Goal: Register for event/course

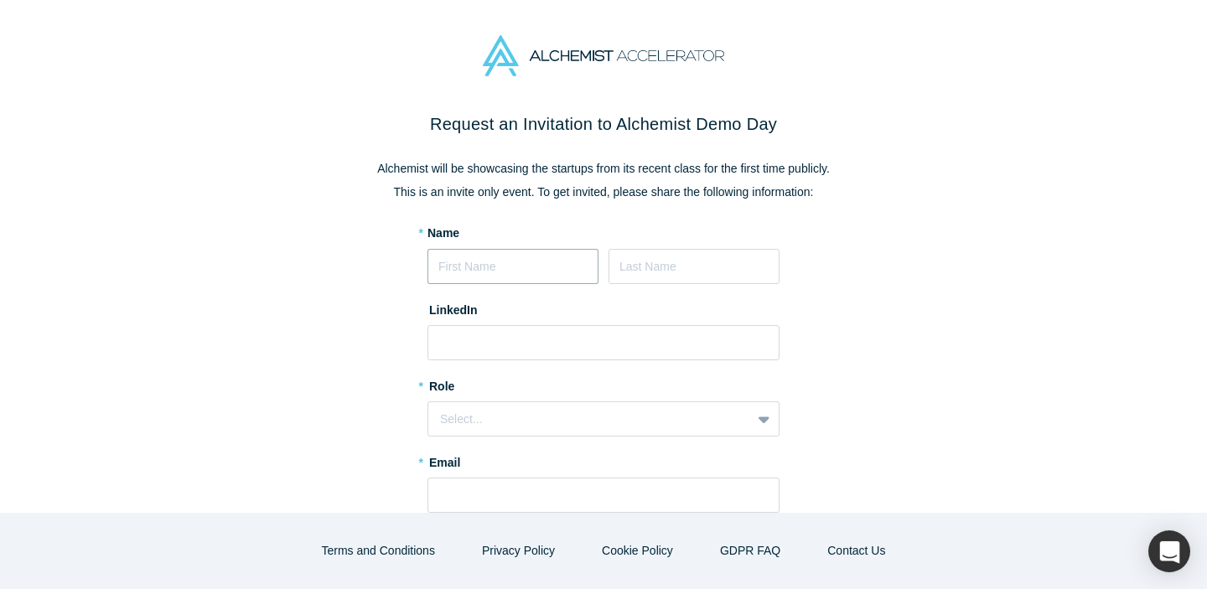
click at [449, 257] on input at bounding box center [513, 266] width 171 height 35
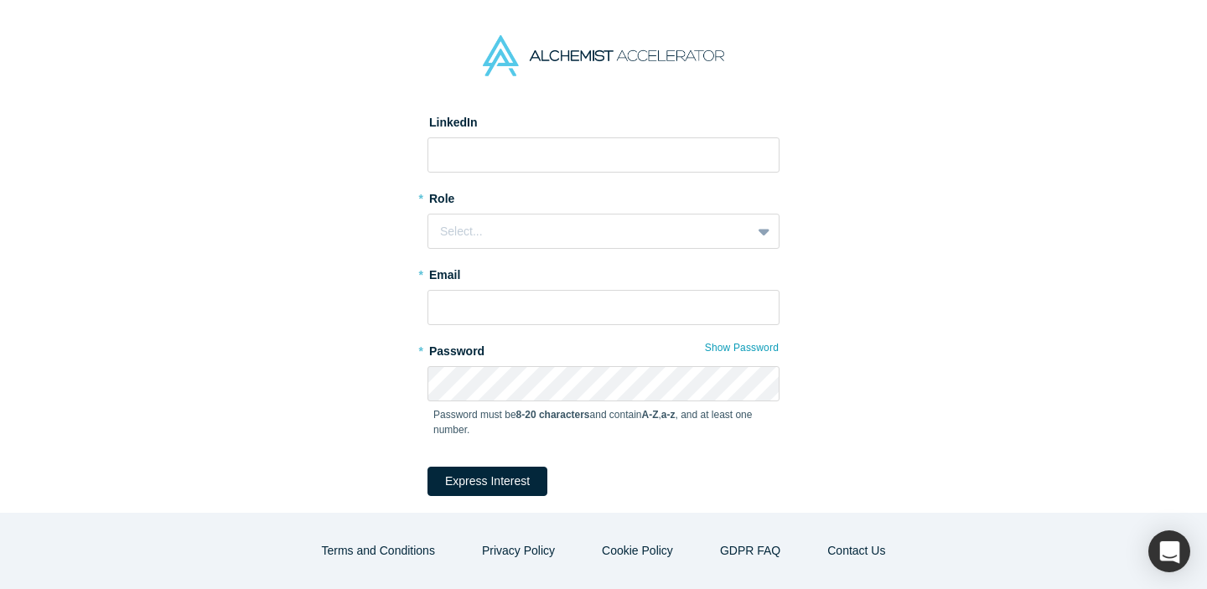
scroll to position [5, 0]
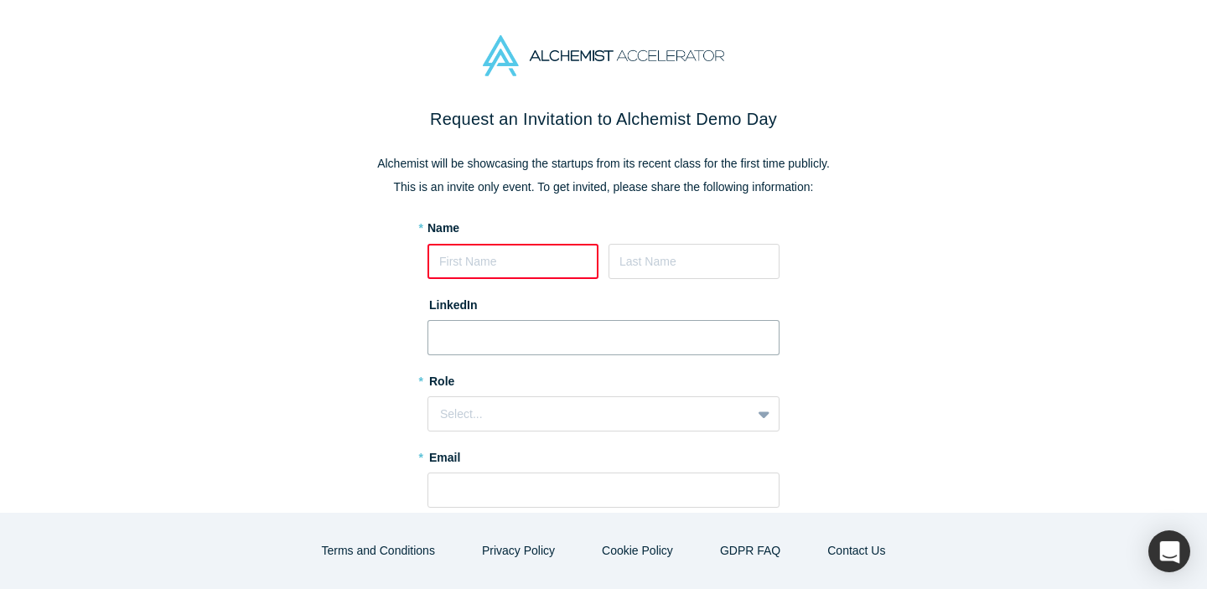
click at [488, 344] on input at bounding box center [604, 337] width 352 height 35
paste input "[URL][DOMAIN_NAME][PERSON_NAME]"
type input "[URL][DOMAIN_NAME][PERSON_NAME]"
click at [487, 269] on input at bounding box center [513, 261] width 171 height 35
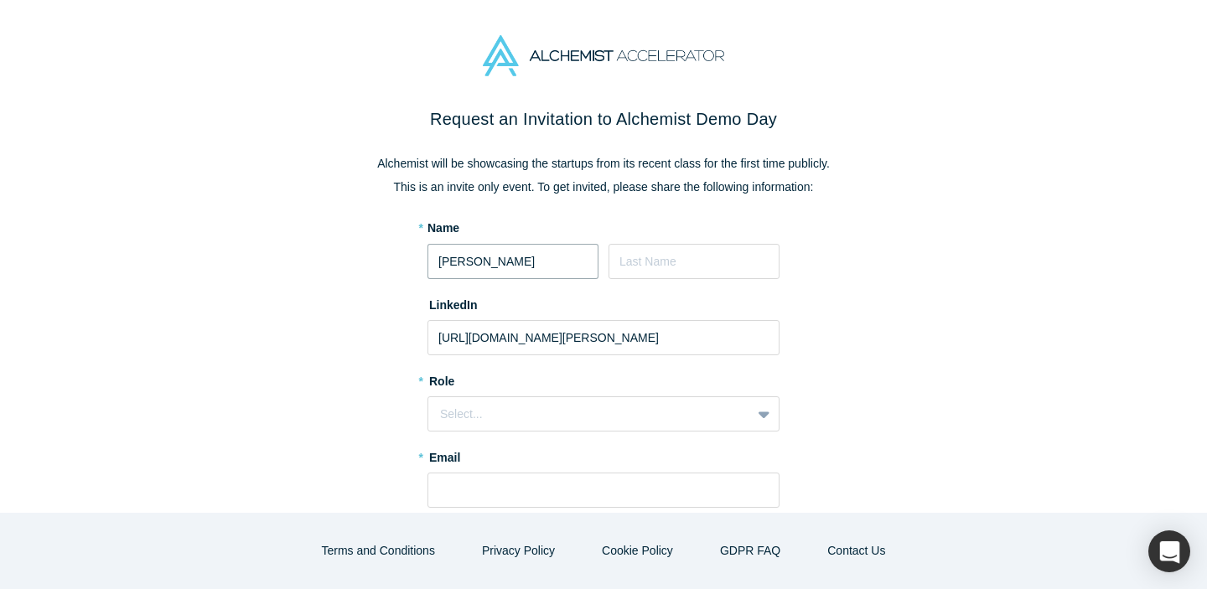
type input "[PERSON_NAME]"
type input "Brown"
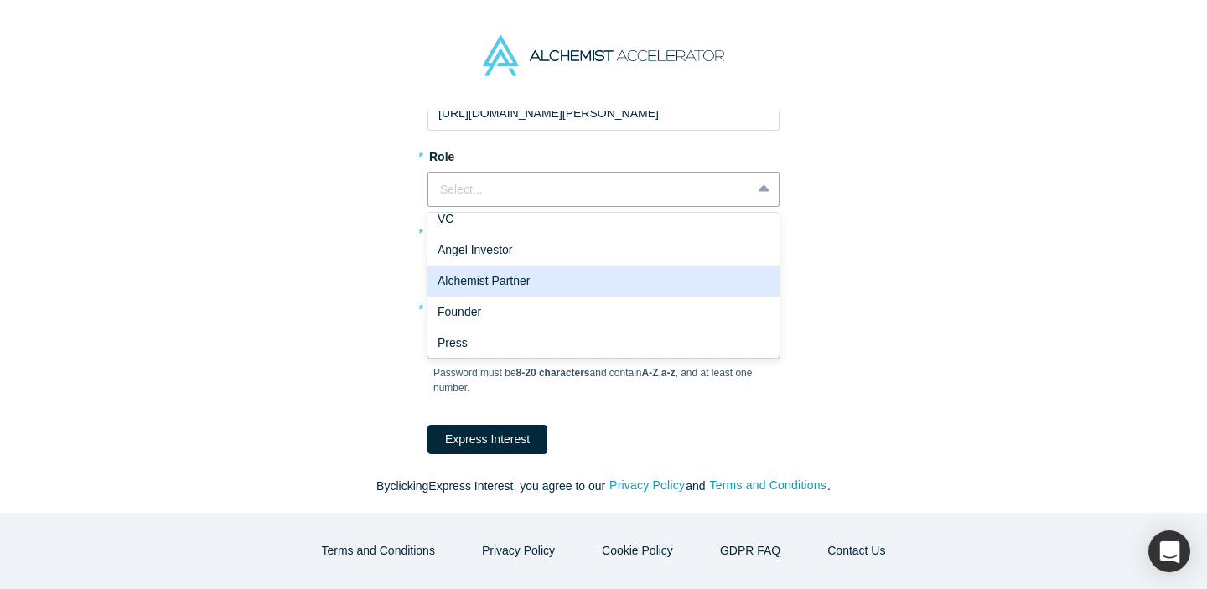
scroll to position [33, 0]
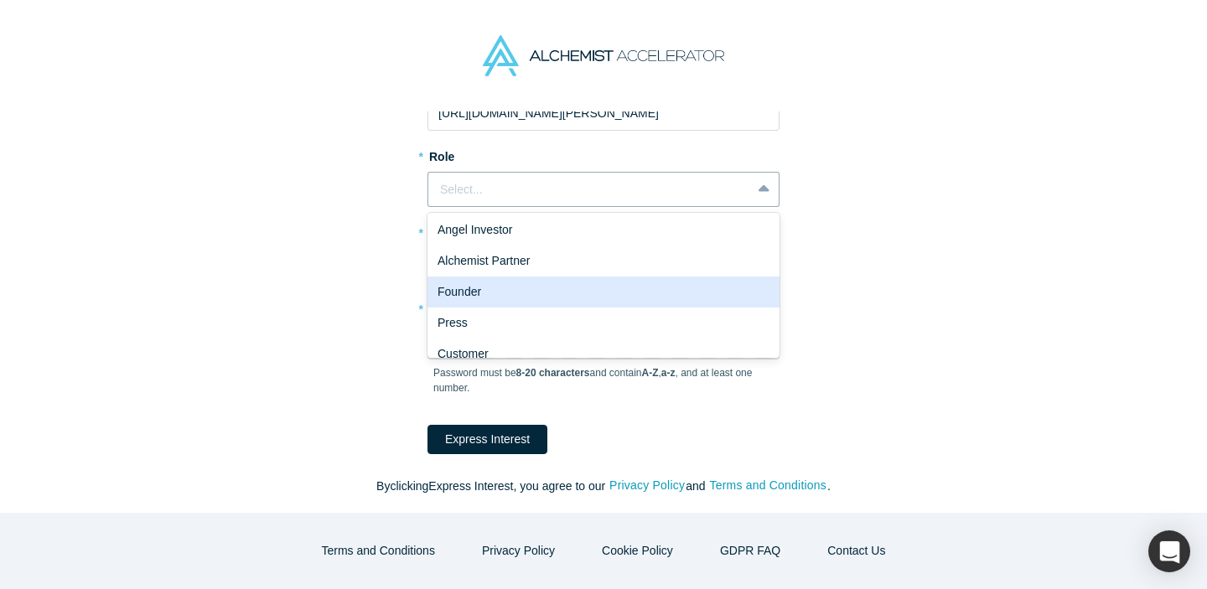
click at [487, 283] on div "Founder" at bounding box center [604, 292] width 352 height 31
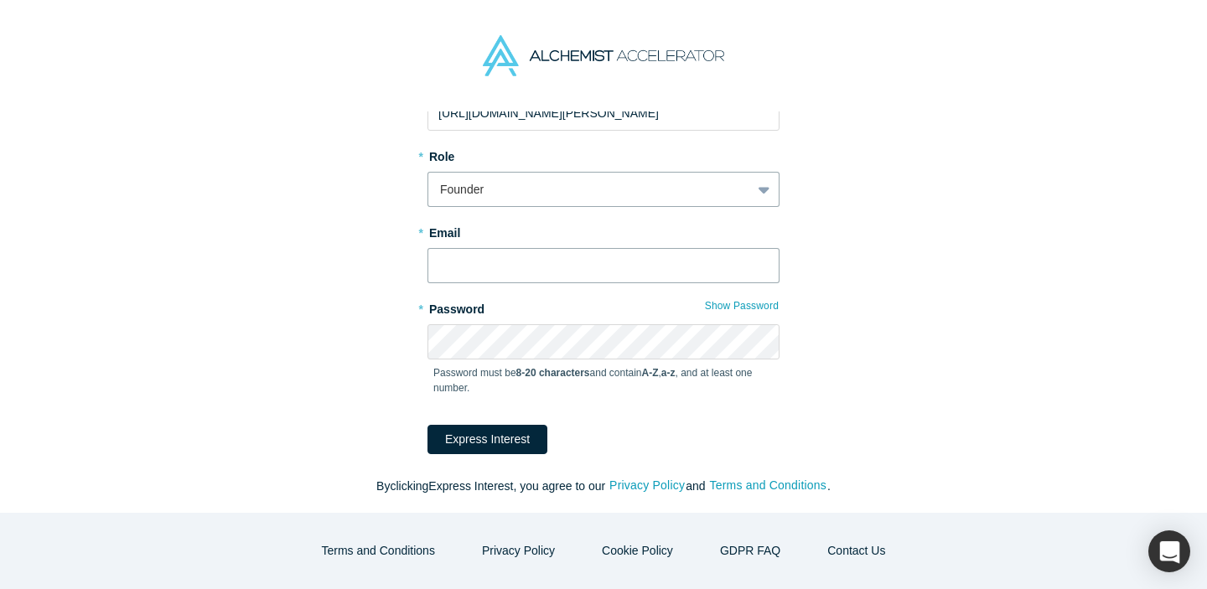
click at [490, 266] on input "text" at bounding box center [604, 265] width 352 height 35
type input "[PERSON_NAME][EMAIL_ADDRESS][DOMAIN_NAME]"
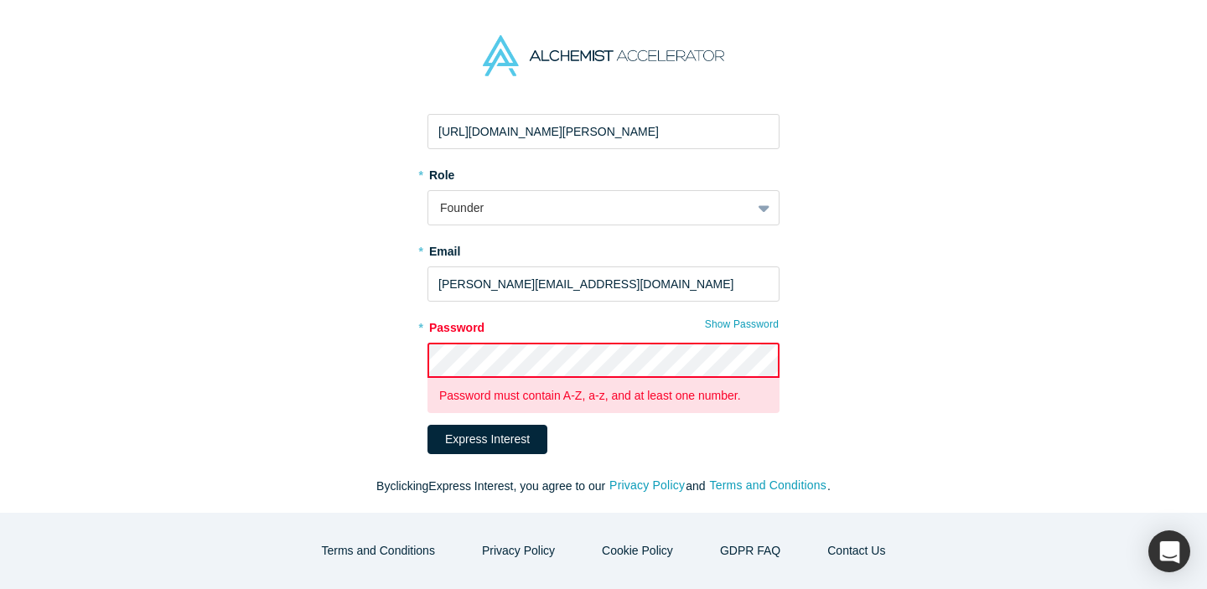
scroll to position [211, 0]
click at [735, 329] on button "Show Password" at bounding box center [741, 325] width 75 height 22
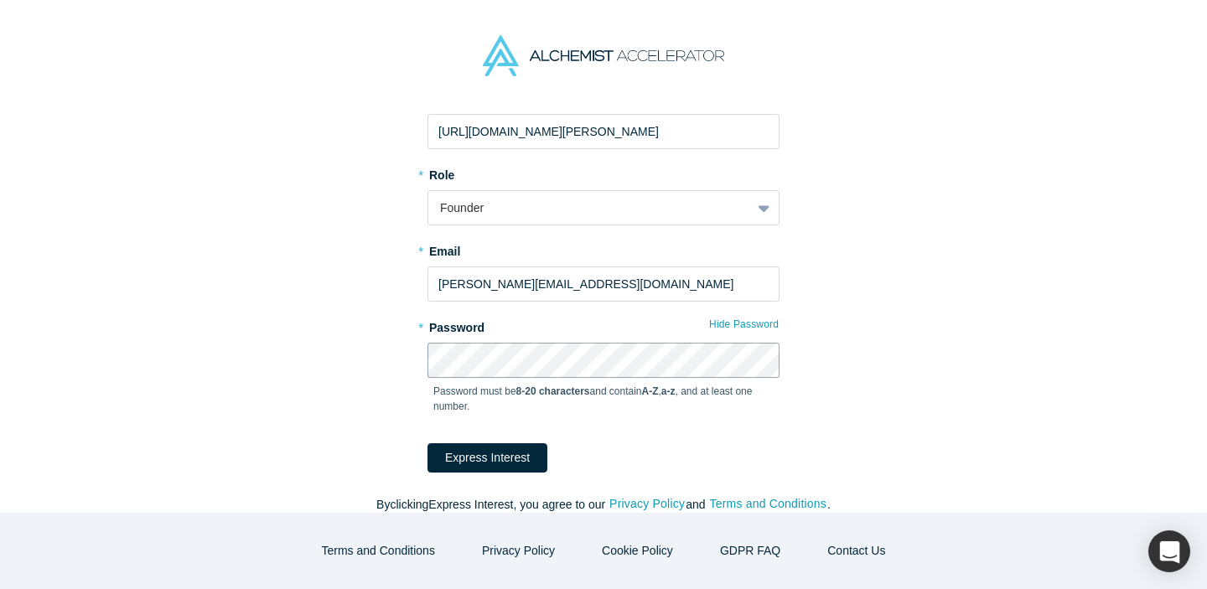
click at [428, 443] on button "Express Interest" at bounding box center [488, 457] width 120 height 29
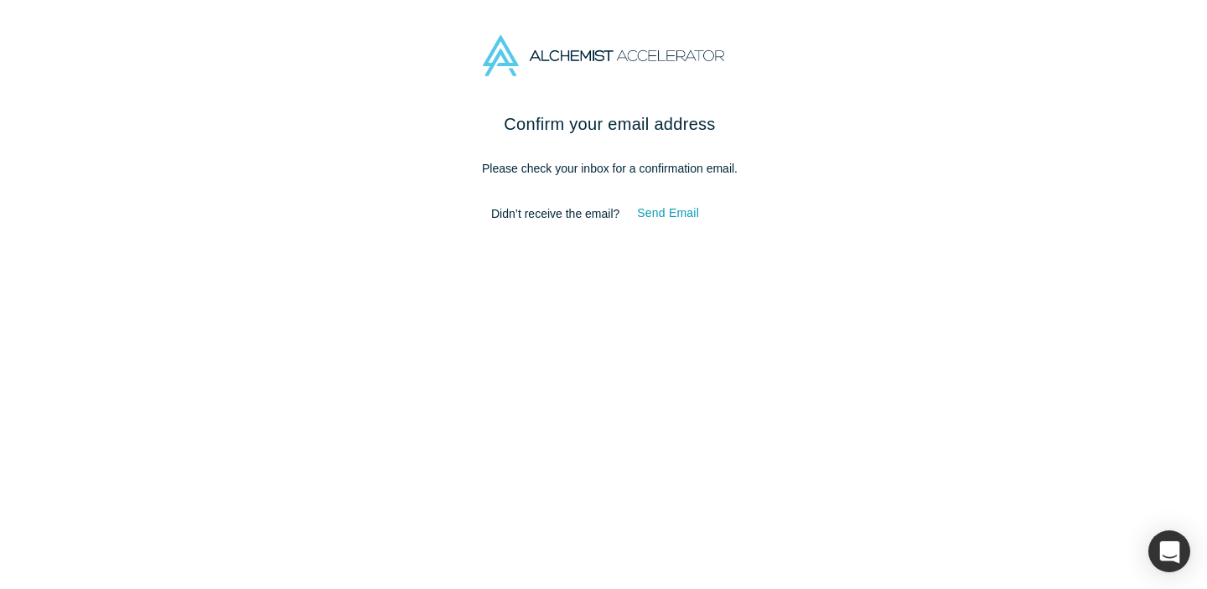
click at [428, 473] on div "Confirm your email address Please check your inbox for a confirmation email. Di…" at bounding box center [610, 357] width 1220 height 490
